Goal: Transaction & Acquisition: Book appointment/travel/reservation

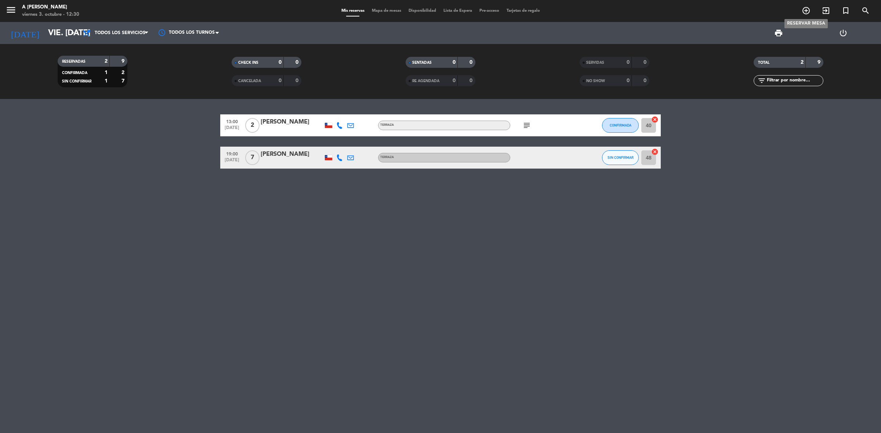
click at [805, 11] on icon "add_circle_outline" at bounding box center [805, 10] width 9 height 9
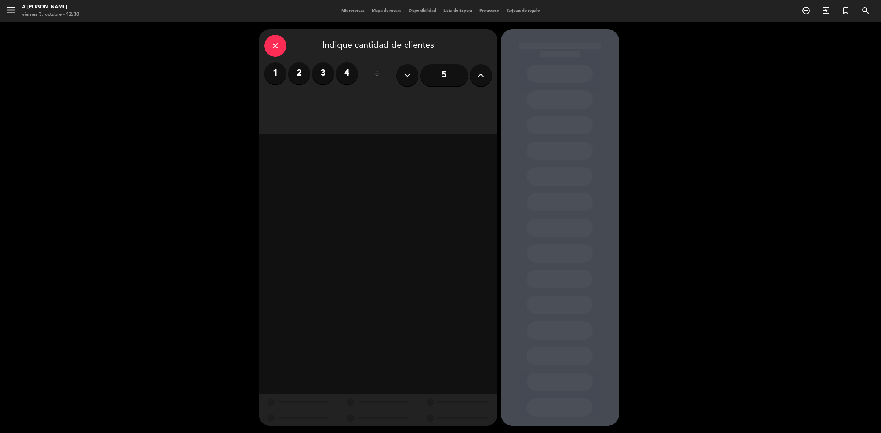
click at [300, 80] on label "2" at bounding box center [299, 73] width 22 height 22
click at [381, 101] on div "Almuerzo" at bounding box center [378, 100] width 74 height 15
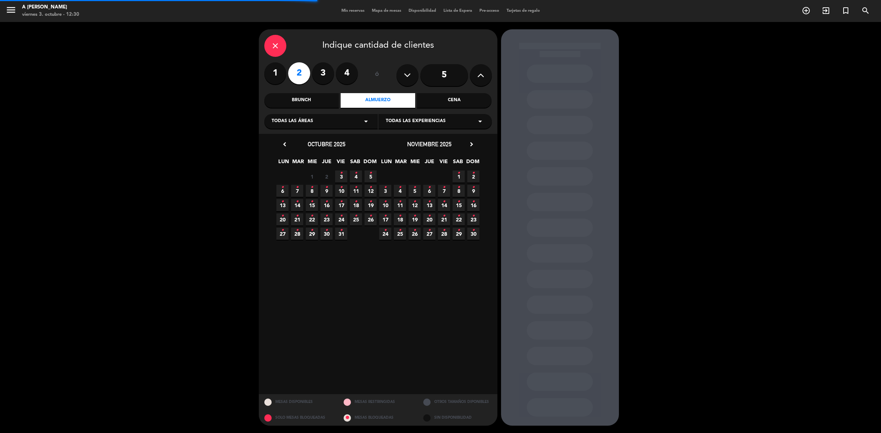
click at [434, 103] on div "Cena" at bounding box center [454, 100] width 74 height 15
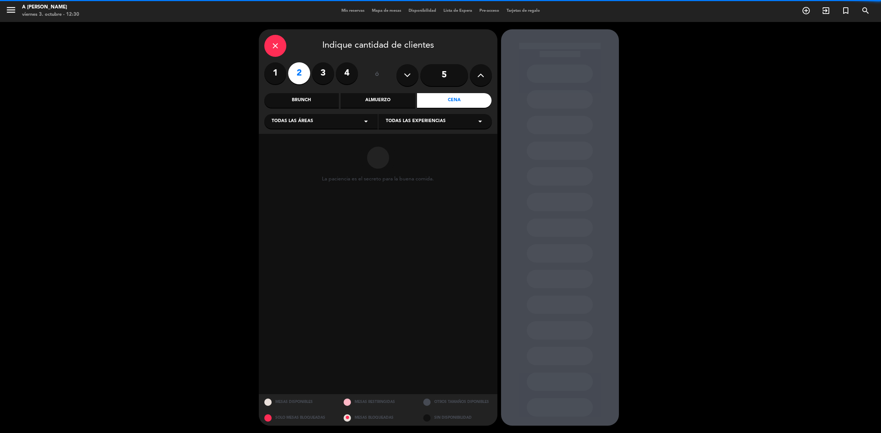
click at [295, 126] on div "Todas las áreas arrow_drop_down" at bounding box center [320, 121] width 113 height 15
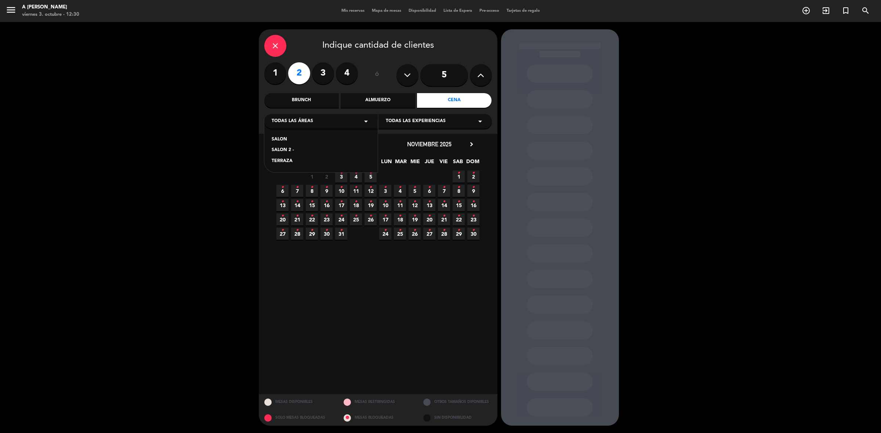
click at [291, 159] on div "TERRAZA" at bounding box center [321, 161] width 99 height 7
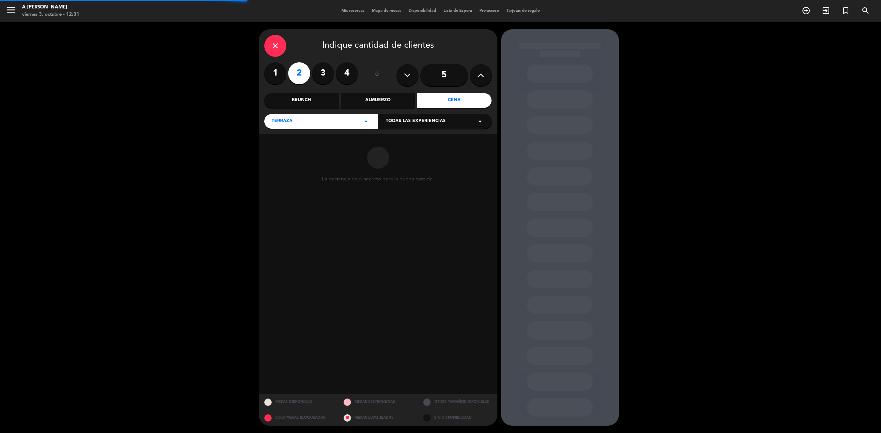
click at [439, 116] on div "Todas las experiencias arrow_drop_down" at bounding box center [434, 121] width 113 height 15
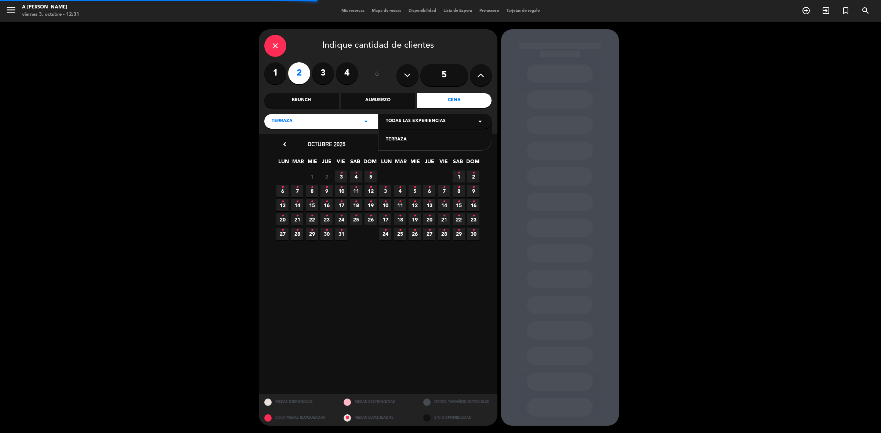
click at [399, 141] on div "TERRAZA" at bounding box center [435, 139] width 99 height 7
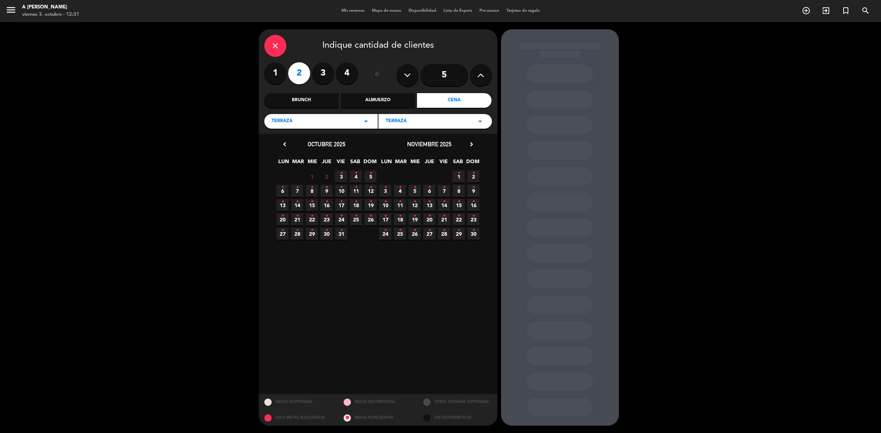
click at [340, 175] on icon "•" at bounding box center [341, 173] width 3 height 12
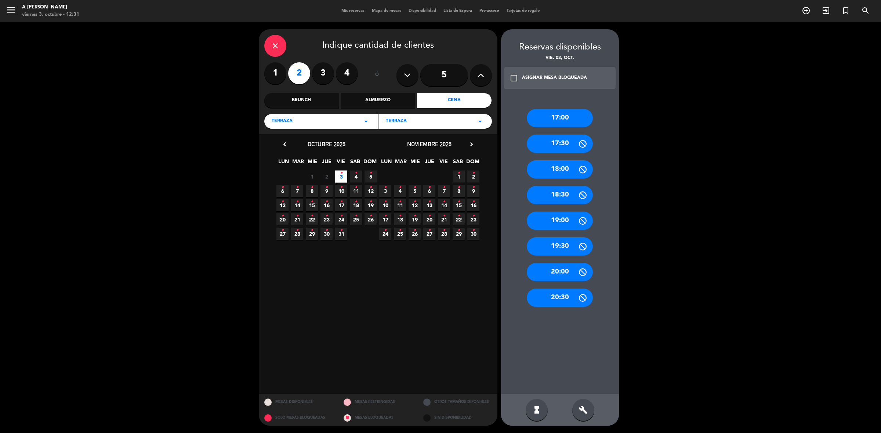
click at [565, 142] on div "17:30" at bounding box center [560, 144] width 66 height 18
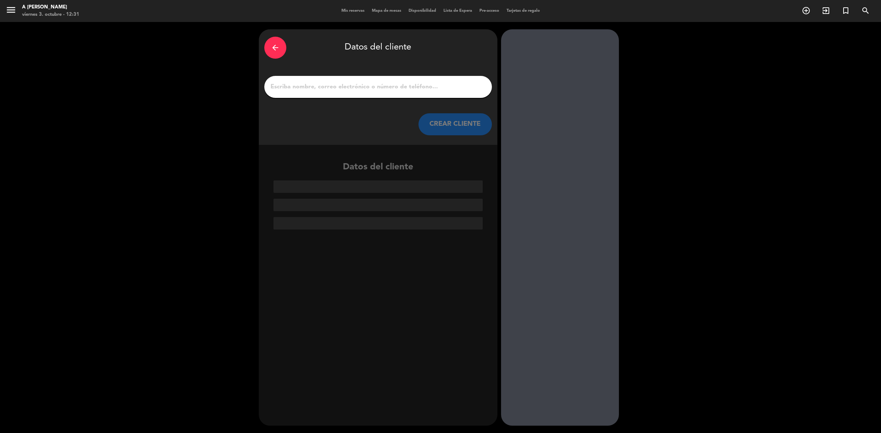
click at [279, 51] on icon "arrow_back" at bounding box center [275, 47] width 9 height 9
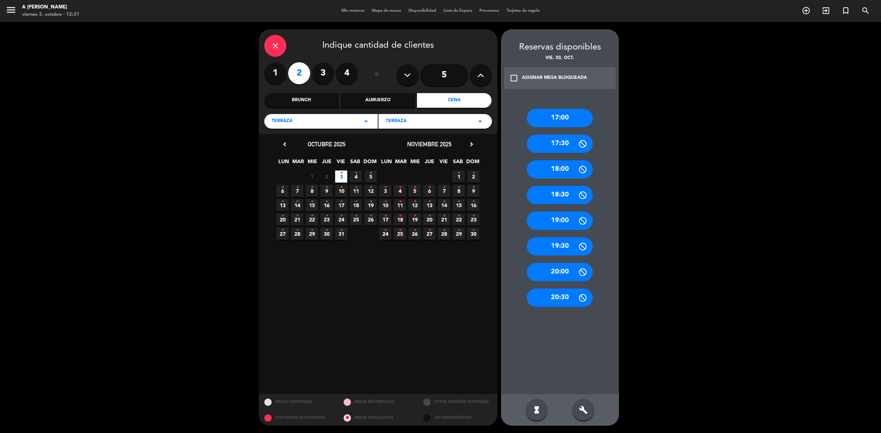
click at [556, 172] on div "18:00" at bounding box center [560, 169] width 66 height 18
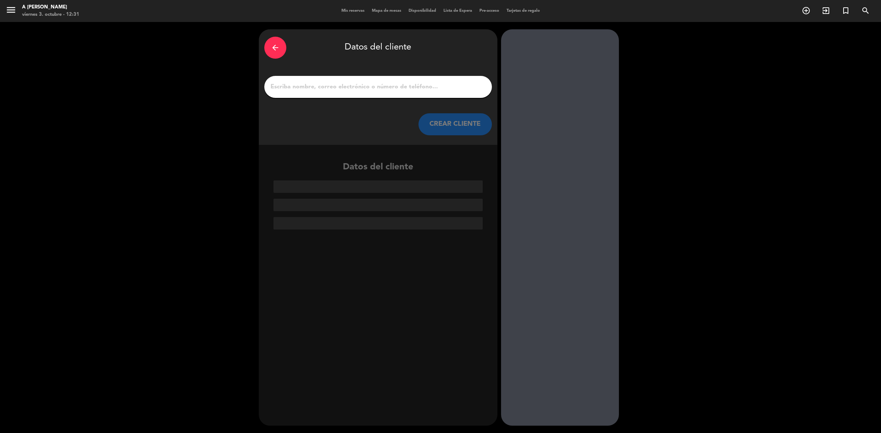
click at [440, 81] on div at bounding box center [378, 87] width 228 height 22
click at [426, 88] on input "1" at bounding box center [378, 87] width 217 height 10
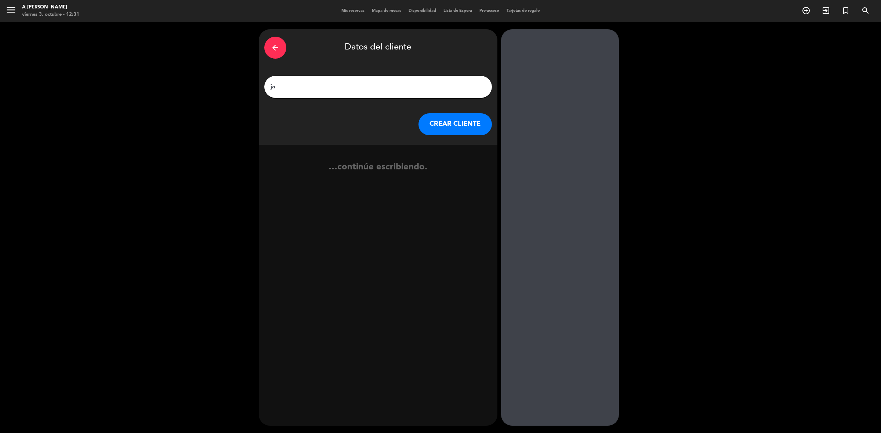
type input "j"
type input "[PERSON_NAME]"
click at [439, 127] on button "CREAR CLIENTE" at bounding box center [454, 124] width 73 height 22
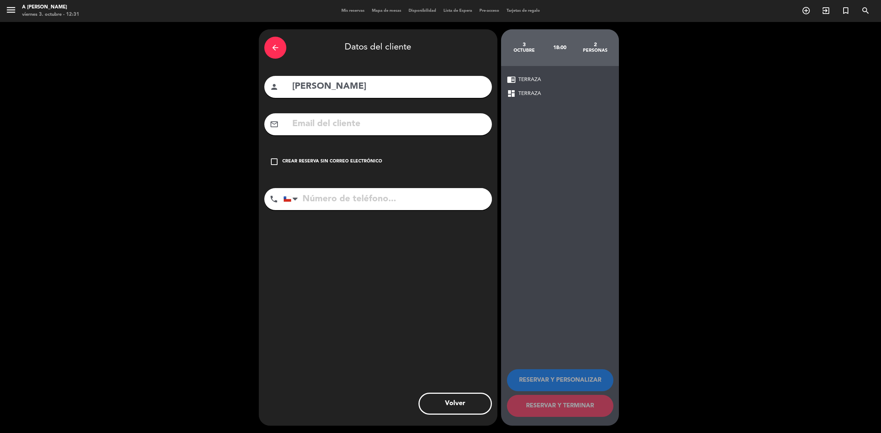
click at [379, 204] on input "tel" at bounding box center [387, 199] width 208 height 22
type input "993318979"
click at [276, 160] on icon "check_box_outline_blank" at bounding box center [274, 161] width 9 height 9
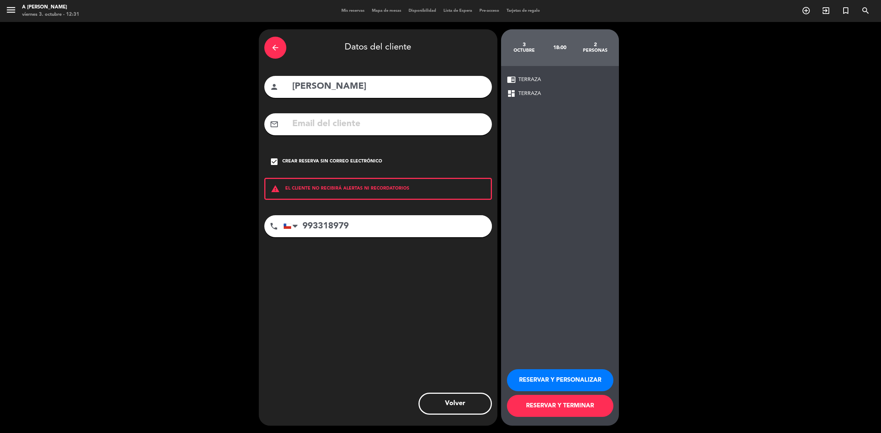
click at [586, 380] on button "RESERVAR Y PERSONALIZAR" at bounding box center [560, 381] width 106 height 22
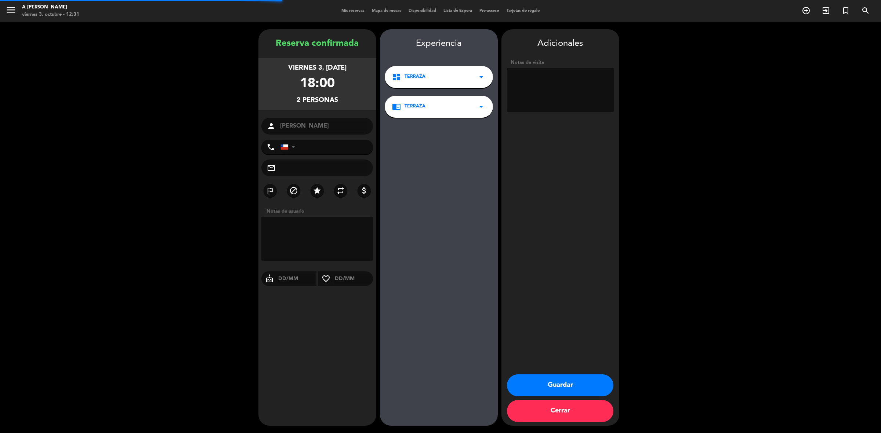
type input "[PHONE_NUMBER]"
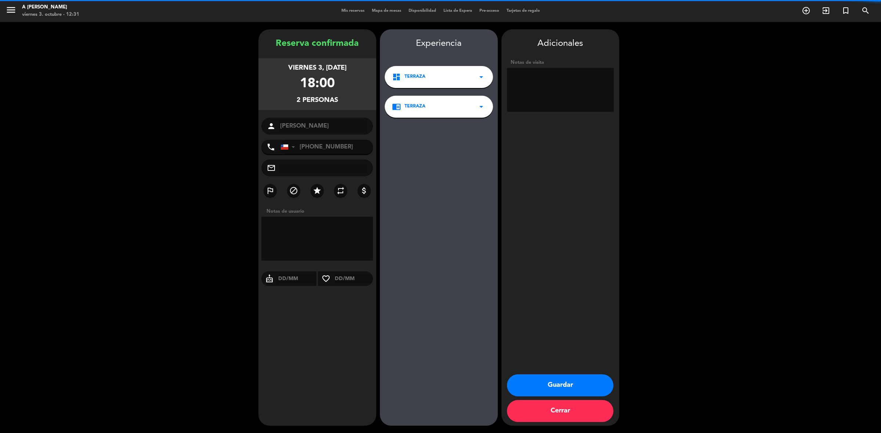
click at [588, 380] on button "Guardar" at bounding box center [560, 386] width 106 height 22
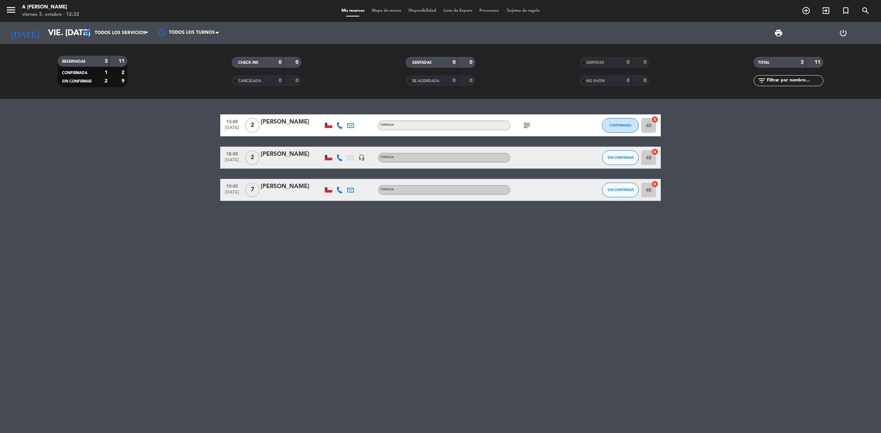
click at [310, 161] on div at bounding box center [292, 163] width 62 height 6
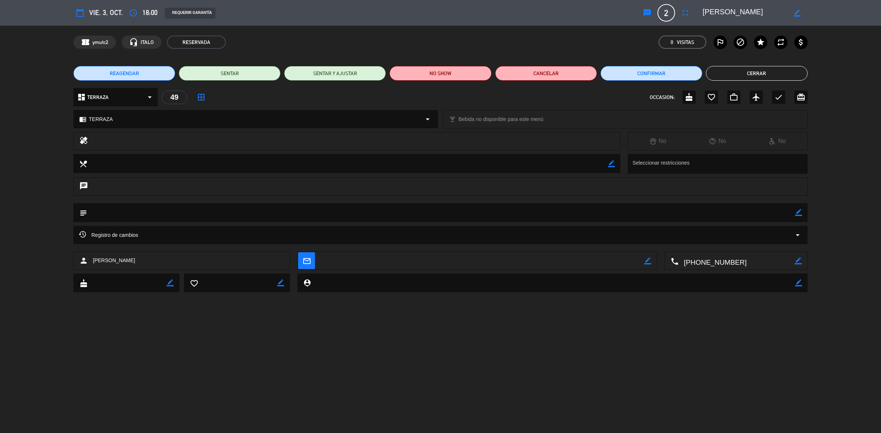
click at [200, 95] on icon "border_all" at bounding box center [201, 97] width 9 height 9
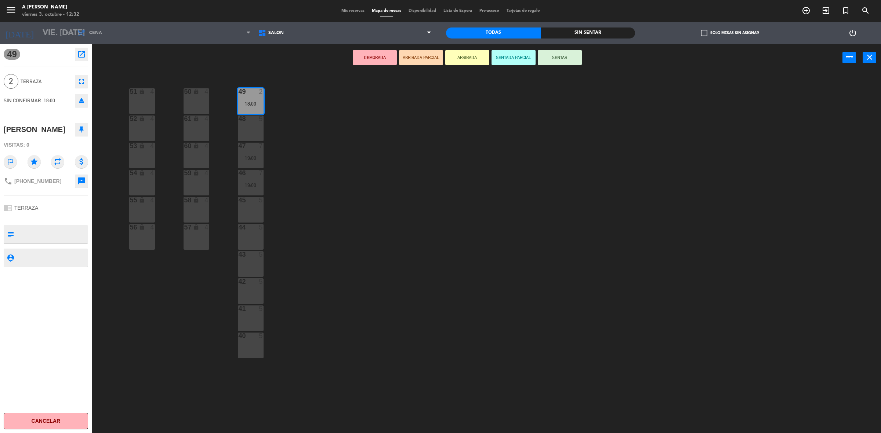
click at [252, 239] on div "44 5" at bounding box center [251, 237] width 26 height 26
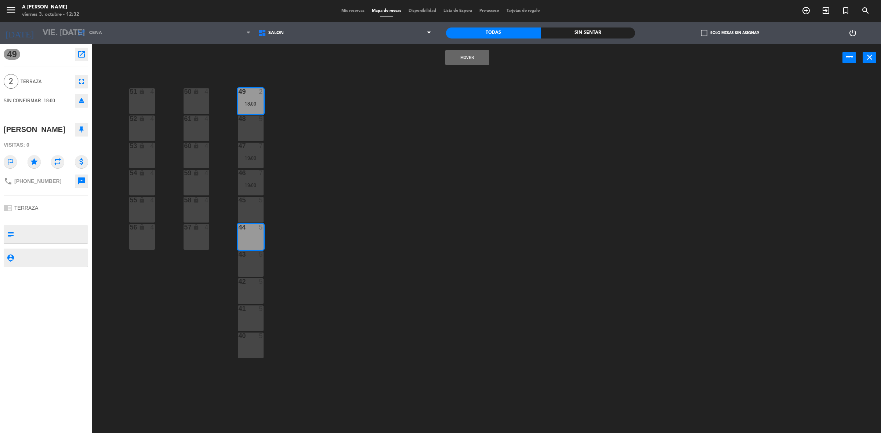
click at [470, 61] on button "Mover" at bounding box center [467, 57] width 44 height 15
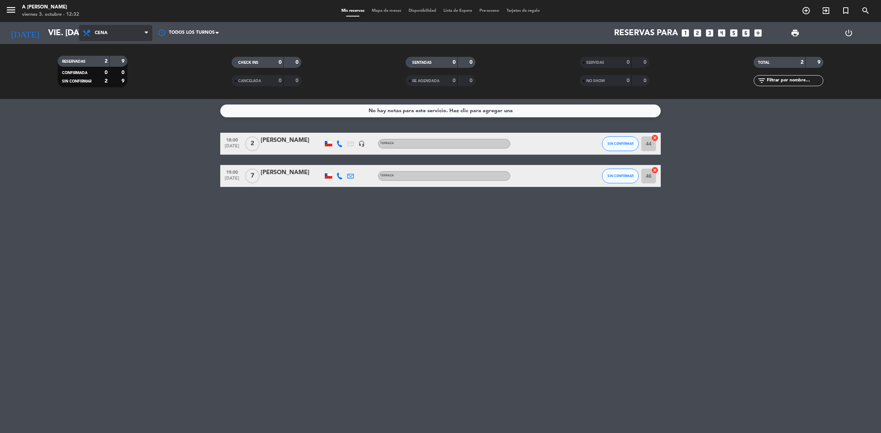
click at [123, 32] on span "Cena" at bounding box center [115, 33] width 73 height 16
click at [130, 48] on div "menu A Toda Costa viernes 3. octubre - 12:32 Mis reservas Mapa de mesas Disponi…" at bounding box center [440, 49] width 881 height 99
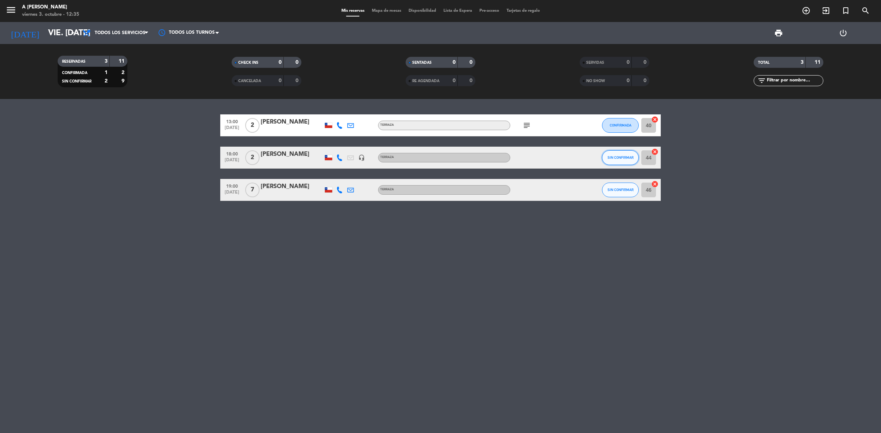
click at [628, 154] on button "SIN CONFIRMAR" at bounding box center [620, 157] width 37 height 15
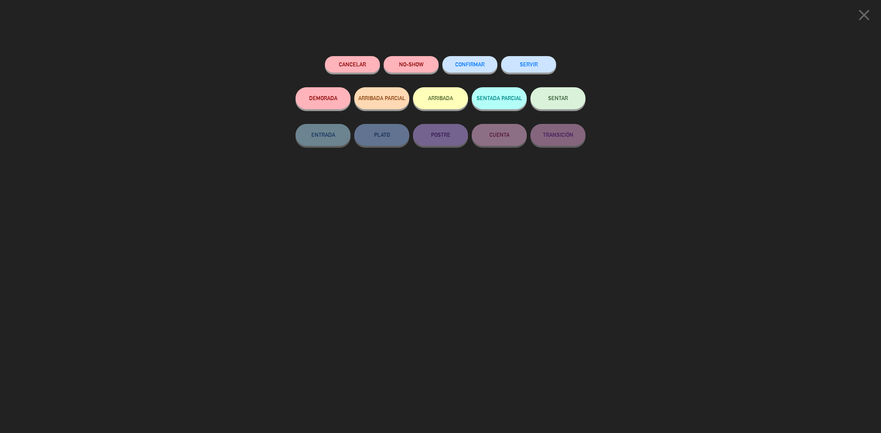
click at [481, 63] on span "CONFIRMAR" at bounding box center [469, 64] width 29 height 6
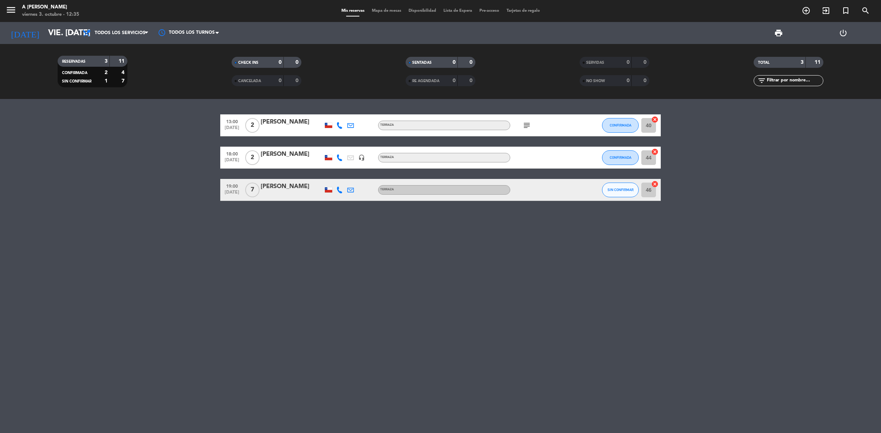
click at [525, 124] on icon "subject" at bounding box center [526, 125] width 9 height 9
click at [534, 124] on div "subject" at bounding box center [543, 125] width 66 height 22
click at [525, 123] on icon "subject" at bounding box center [526, 125] width 9 height 9
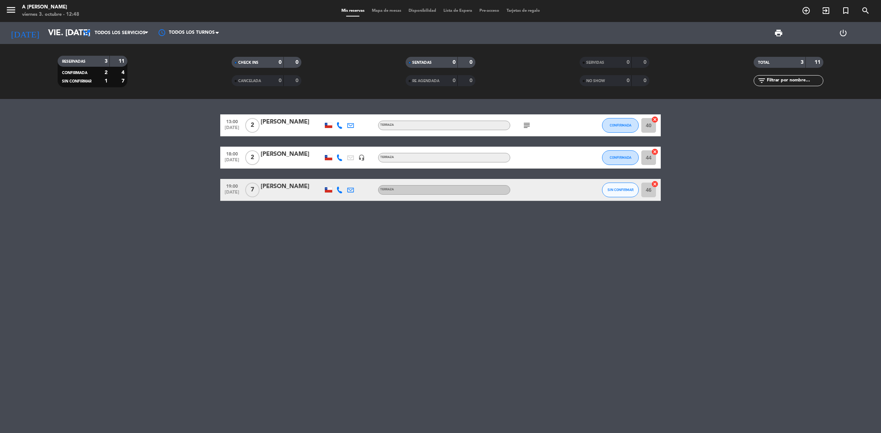
click at [525, 123] on icon "subject" at bounding box center [526, 125] width 9 height 9
